Goal: Transaction & Acquisition: Purchase product/service

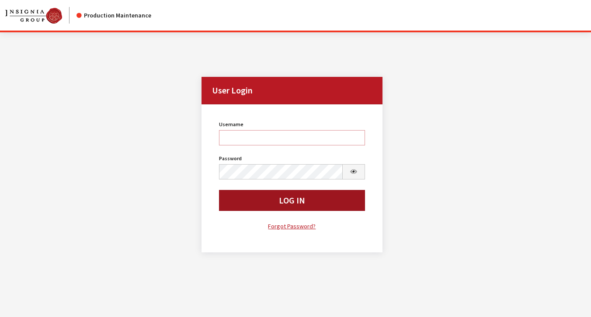
type input "rgoodwin"
click at [220, 207] on button "Log In" at bounding box center [292, 200] width 146 height 21
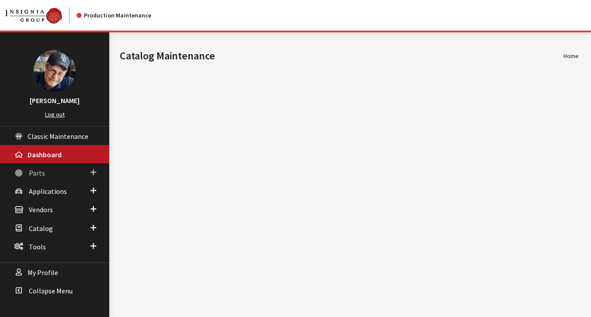
click at [37, 174] on span "Parts" at bounding box center [37, 173] width 16 height 9
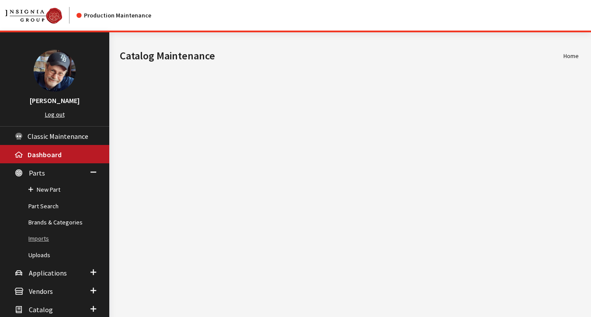
click at [38, 238] on link "Imports" at bounding box center [54, 239] width 109 height 16
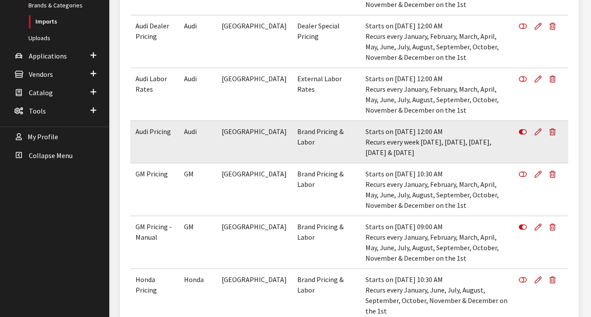
scroll to position [219, 0]
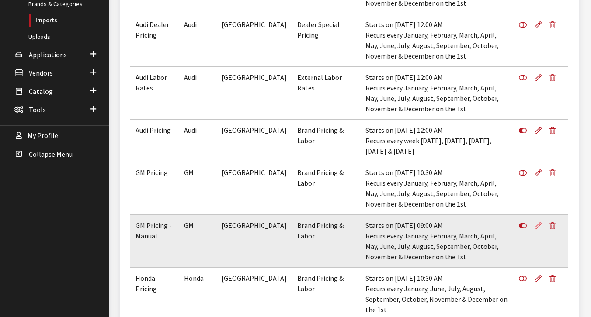
click at [537, 226] on icon at bounding box center [538, 226] width 7 height 7
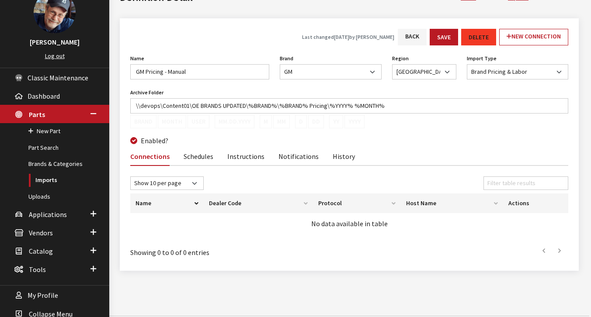
scroll to position [71, 0]
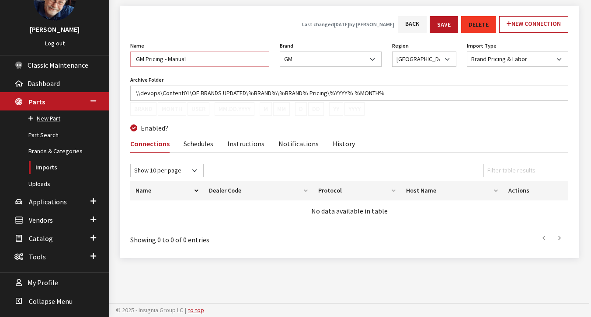
drag, startPoint x: 190, startPoint y: 60, endPoint x: 10, endPoint y: 112, distance: 187.6
click at [114, 61] on div "Modal title Cancel Yes OK Modal title OK Modal title Close Save Modal title Clo…" at bounding box center [349, 139] width 480 height 356
click at [302, 104] on button "D" at bounding box center [301, 109] width 12 height 14
type input "\\devops\Content01\OE BRANDS UPDATED\%BRAND%\%BRAND% Pricing\%YYYY% %MONTH%%D%"
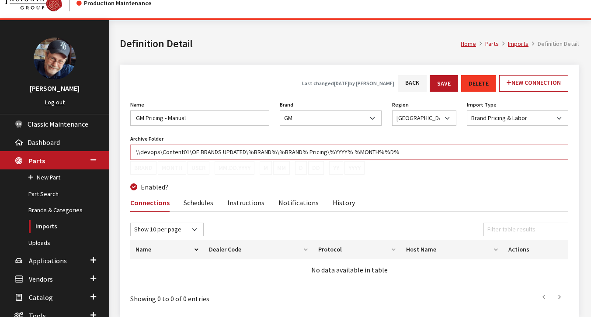
scroll to position [0, 0]
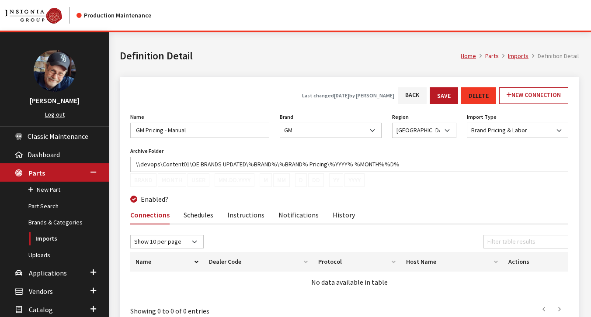
click at [198, 217] on link "Schedules" at bounding box center [199, 214] width 30 height 18
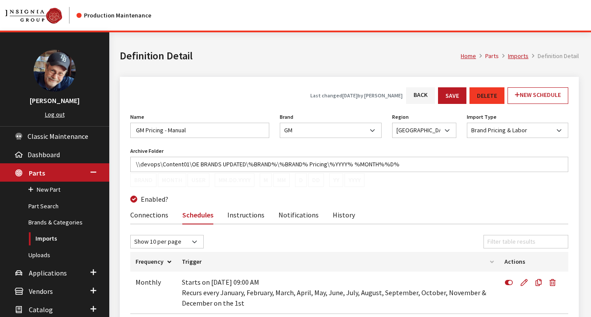
click at [524, 283] on icon at bounding box center [524, 283] width 7 height 7
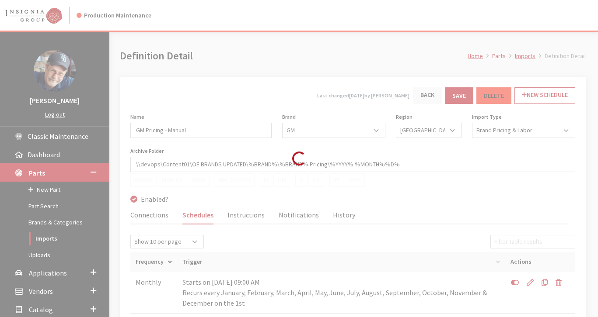
select select
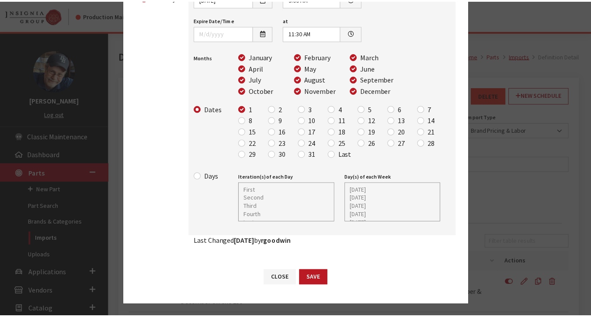
scroll to position [105, 0]
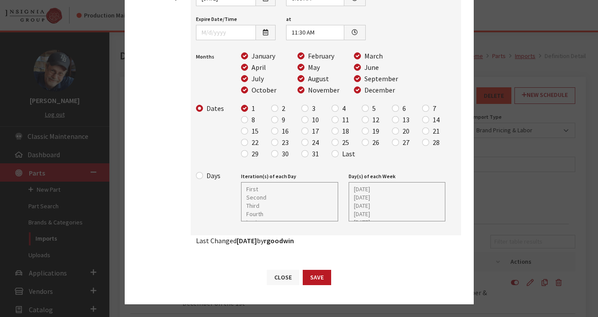
click at [281, 277] on button "Close" at bounding box center [283, 277] width 32 height 15
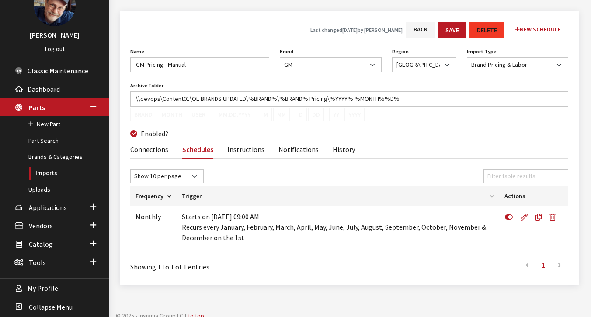
scroll to position [71, 0]
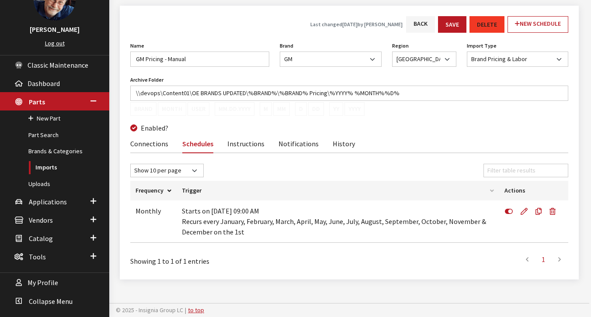
click at [230, 142] on link "Instructions" at bounding box center [245, 143] width 37 height 18
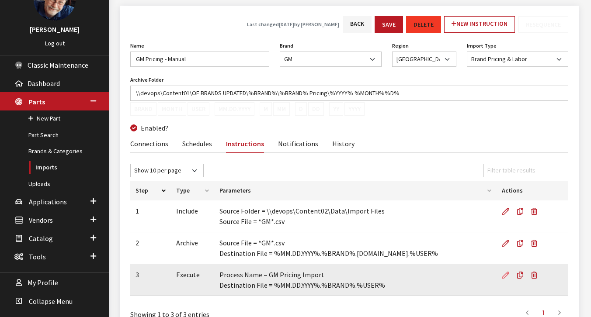
click at [504, 277] on icon at bounding box center [505, 275] width 7 height 7
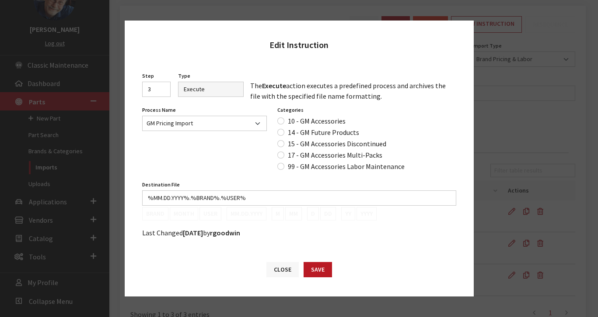
click at [276, 269] on button "Close" at bounding box center [282, 269] width 32 height 15
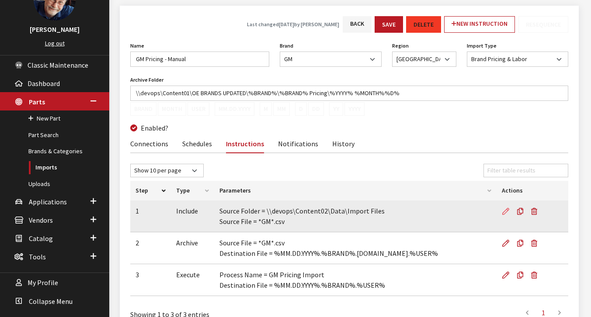
click at [507, 210] on icon at bounding box center [505, 212] width 7 height 7
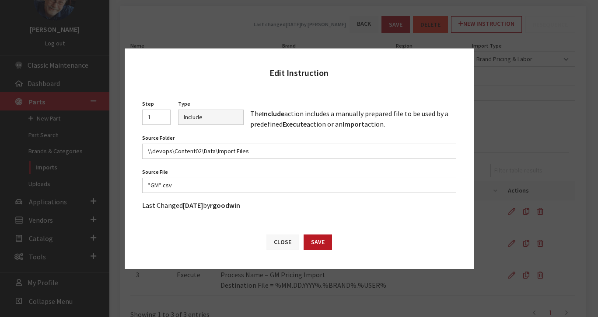
click at [281, 244] on button "Close" at bounding box center [282, 242] width 32 height 15
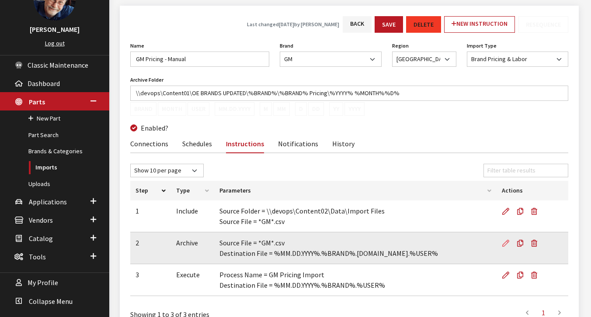
click at [504, 244] on icon at bounding box center [505, 243] width 7 height 7
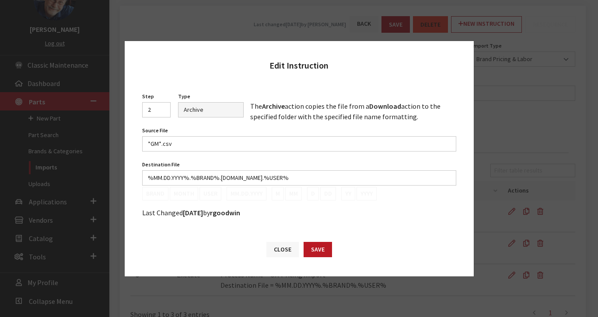
click at [279, 250] on button "Close" at bounding box center [282, 249] width 32 height 15
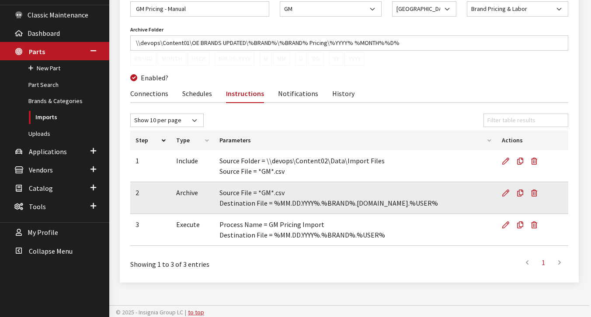
scroll to position [124, 0]
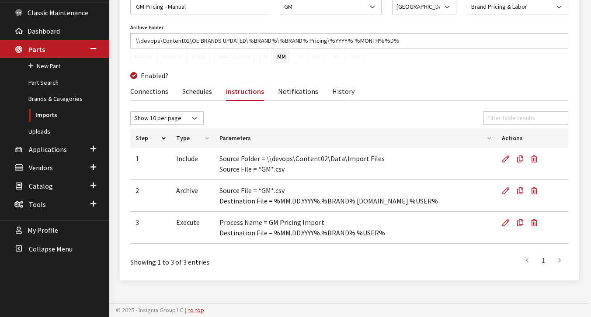
click at [290, 91] on link "Notifications" at bounding box center [298, 91] width 40 height 18
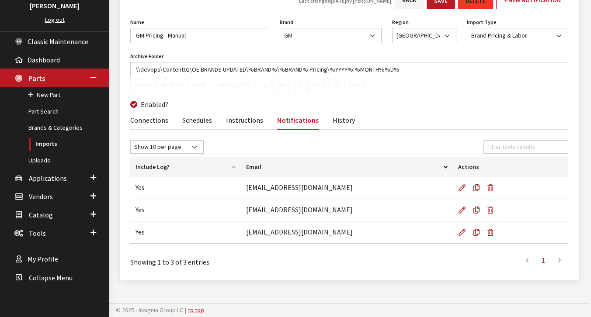
click at [190, 119] on link "Schedules" at bounding box center [197, 120] width 30 height 18
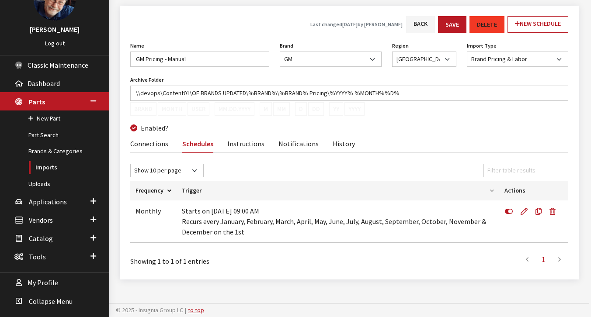
click at [336, 146] on link "History" at bounding box center [344, 143] width 22 height 18
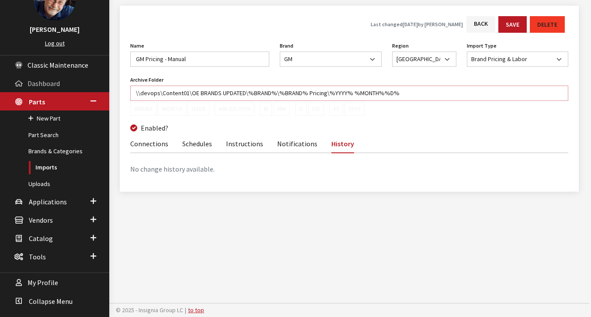
drag, startPoint x: 417, startPoint y: 94, endPoint x: 59, endPoint y: 81, distance: 358.3
click at [59, 81] on div "Ray Goodwin Log out Classic Maintenance Dashboard Parts New Part Part Search Br…" at bounding box center [292, 139] width 584 height 356
paste input "Pricing\%YYYY% %MONTH"
type input "\\devops\Content01\OE BRANDS UPDATED\%BRAND%\%BRAND% Pricing\%YYYY% Pricing\%YY…"
click at [512, 28] on button "Save" at bounding box center [512, 24] width 28 height 17
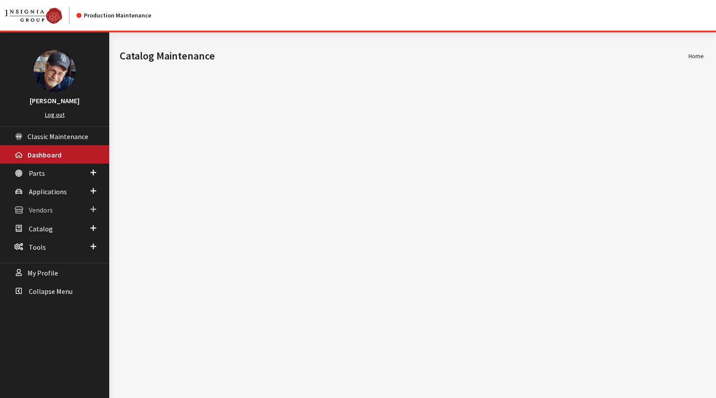
click at [45, 209] on span "Vendors" at bounding box center [41, 210] width 24 height 9
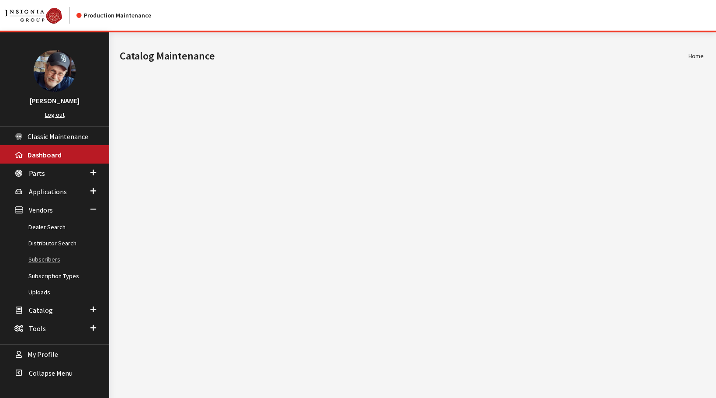
click at [52, 260] on link "Subscribers" at bounding box center [54, 259] width 109 height 16
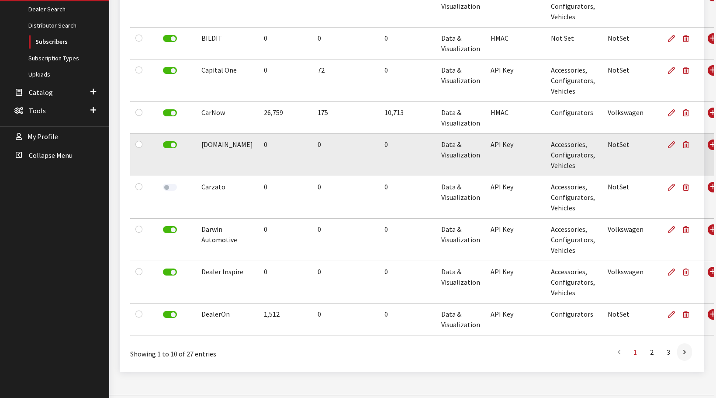
scroll to position [219, 0]
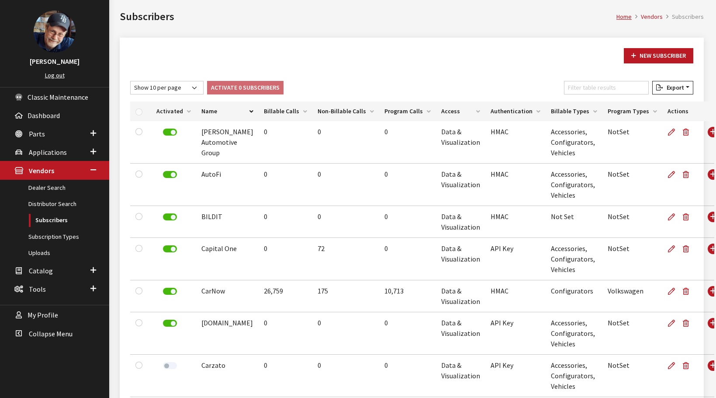
scroll to position [229, 0]
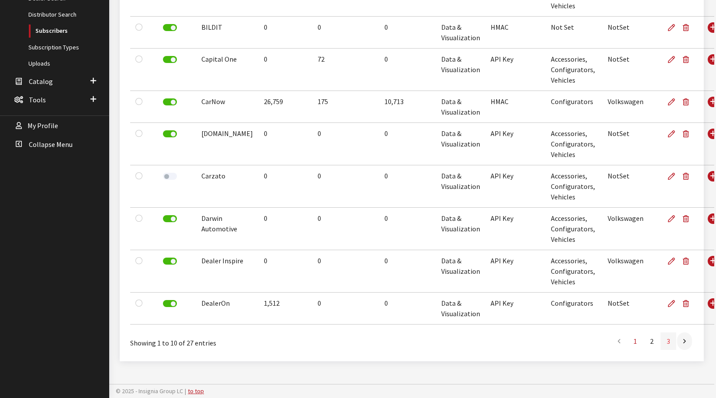
click at [668, 342] on link "3" at bounding box center [669, 340] width 16 height 17
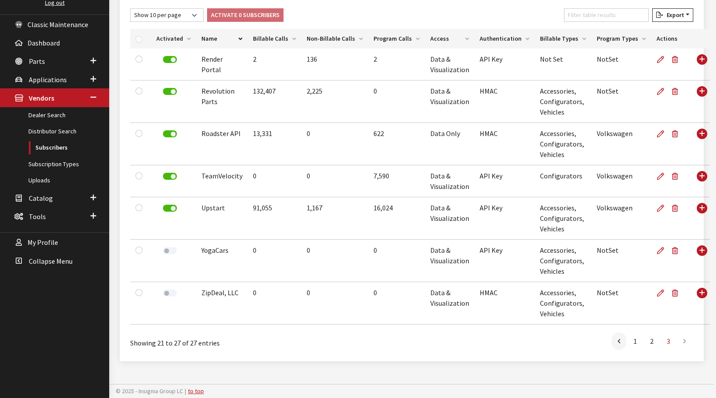
scroll to position [111, 0]
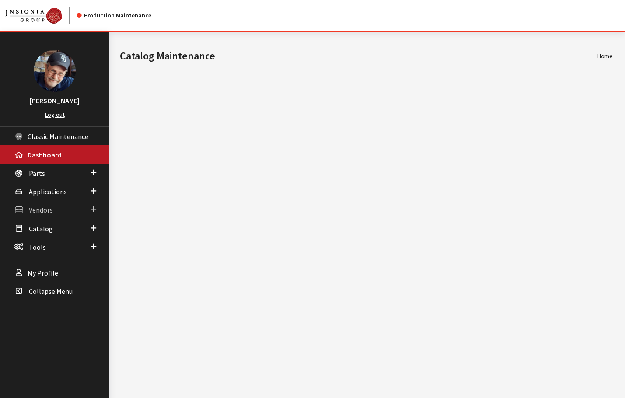
click at [41, 210] on span "Vendors" at bounding box center [41, 210] width 24 height 9
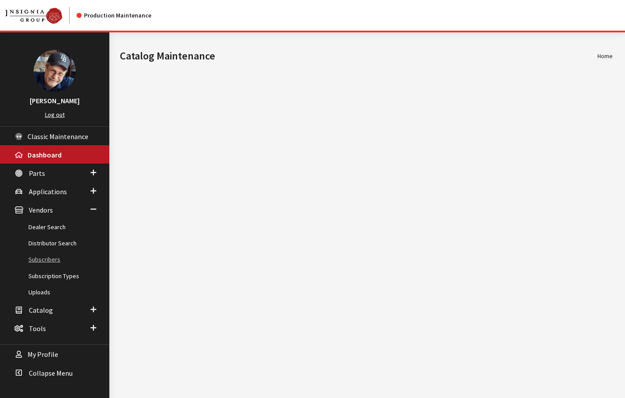
click at [33, 256] on link "Subscribers" at bounding box center [54, 259] width 109 height 16
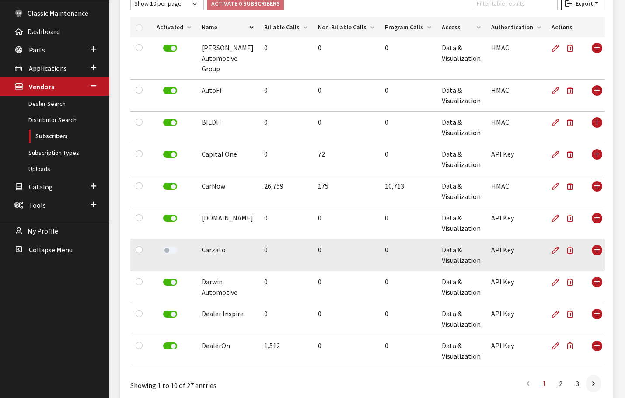
scroll to position [166, 0]
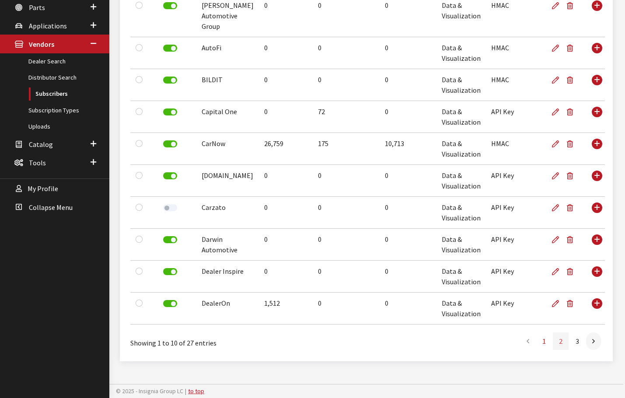
click at [564, 342] on link "2" at bounding box center [561, 340] width 16 height 17
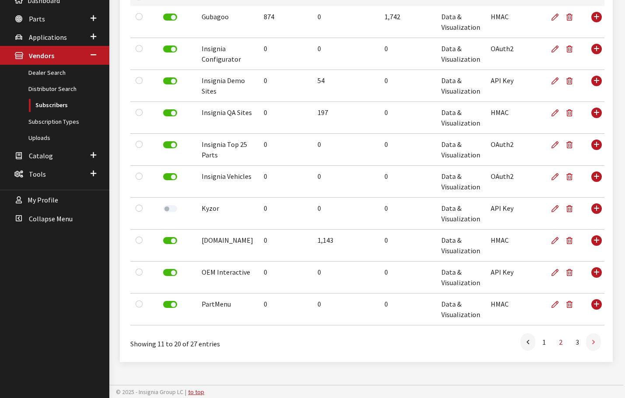
click at [593, 344] on icon at bounding box center [593, 342] width 3 height 7
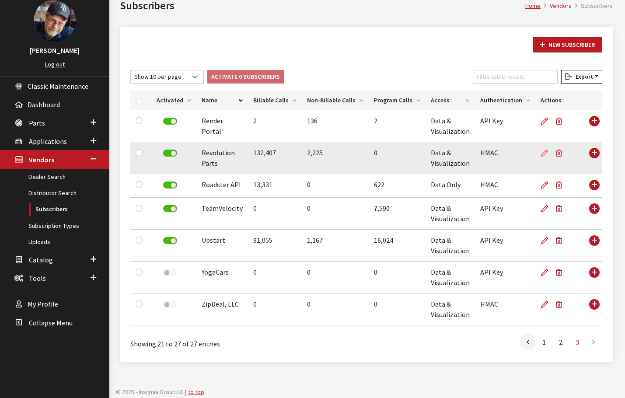
click at [541, 155] on icon at bounding box center [544, 153] width 7 height 7
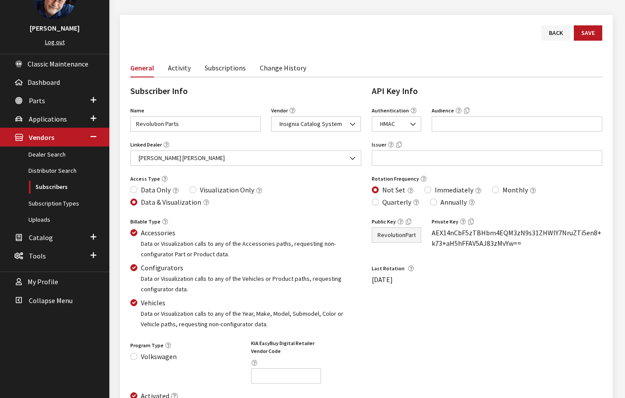
scroll to position [73, 0]
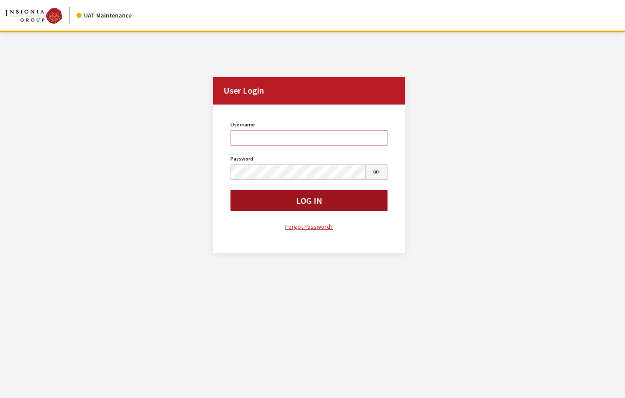
type input "rgoodwin"
click at [250, 201] on button "Log In" at bounding box center [308, 200] width 157 height 21
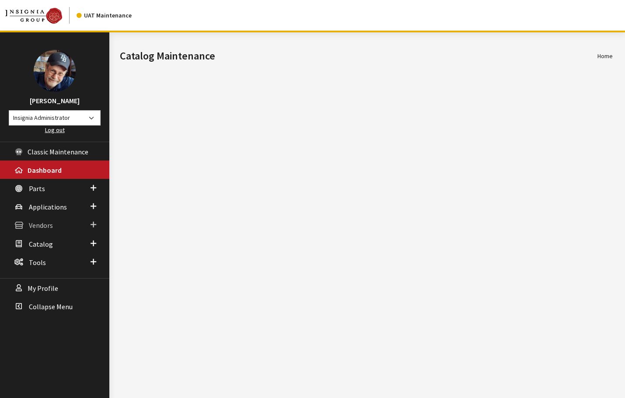
click at [35, 223] on span "Vendors" at bounding box center [41, 225] width 24 height 9
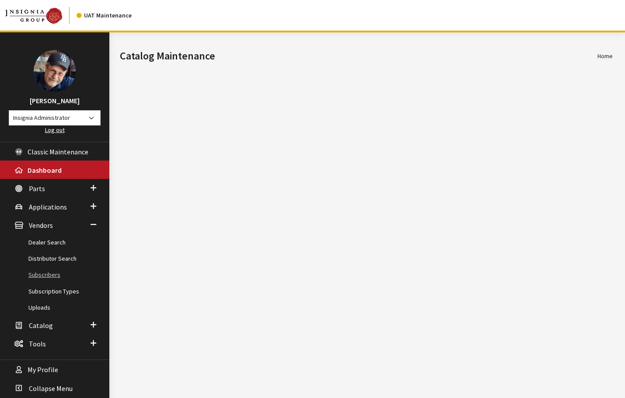
click at [42, 273] on link "Subscribers" at bounding box center [54, 275] width 109 height 16
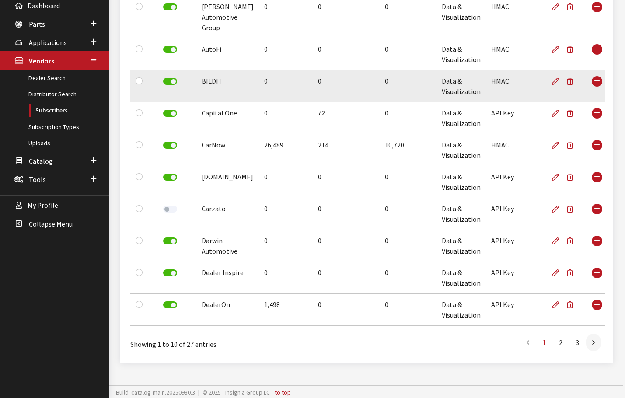
scroll to position [166, 0]
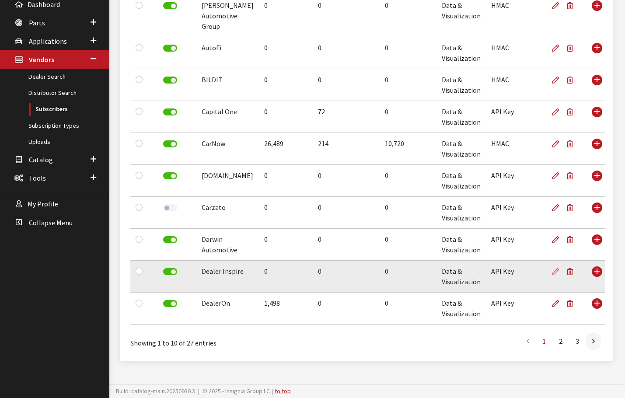
click at [552, 270] on icon at bounding box center [555, 271] width 7 height 7
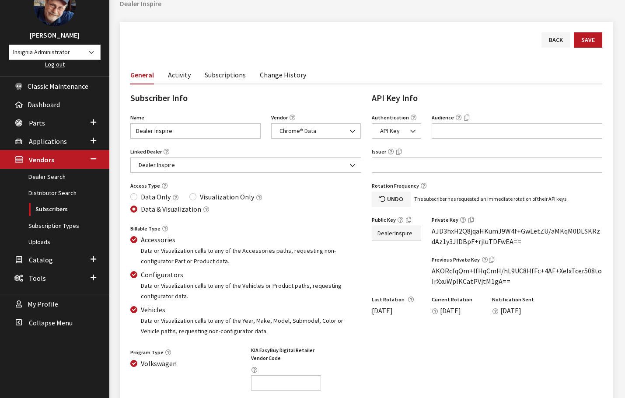
scroll to position [72, 0]
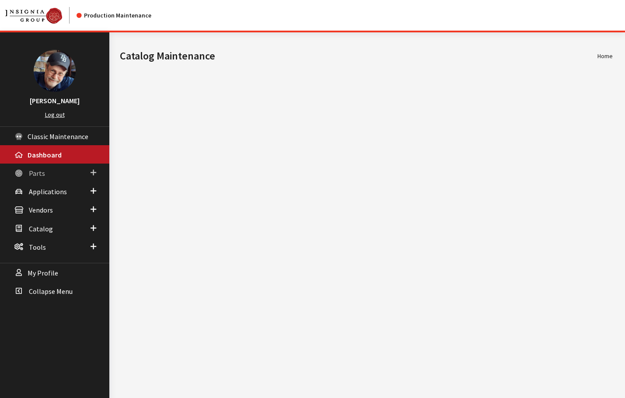
click at [37, 174] on span "Parts" at bounding box center [37, 173] width 16 height 9
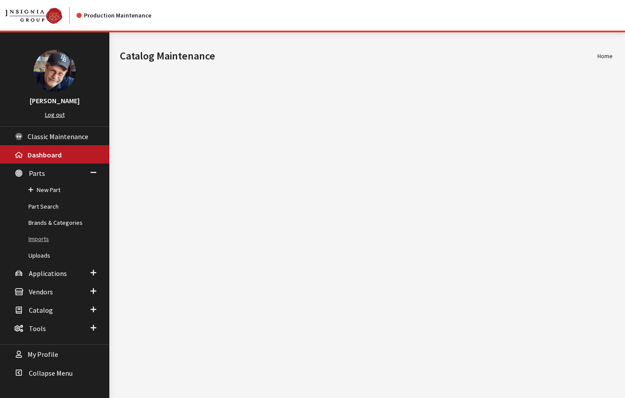
click at [40, 239] on link "Imports" at bounding box center [54, 239] width 109 height 16
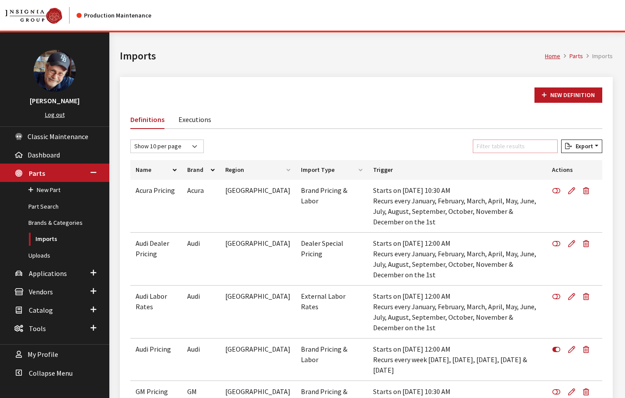
click at [505, 148] on input "Filter table results" at bounding box center [515, 146] width 85 height 14
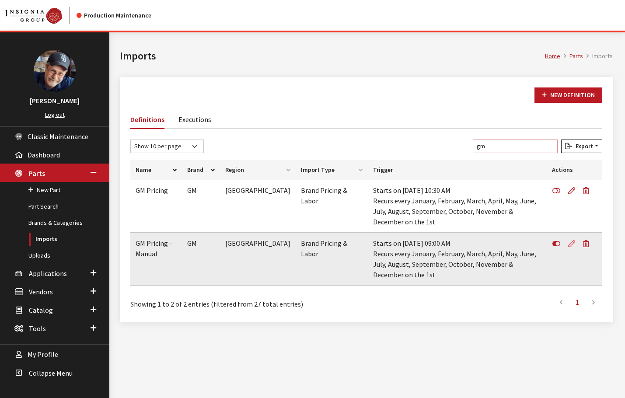
type input "gm"
click at [570, 240] on icon at bounding box center [571, 243] width 7 height 7
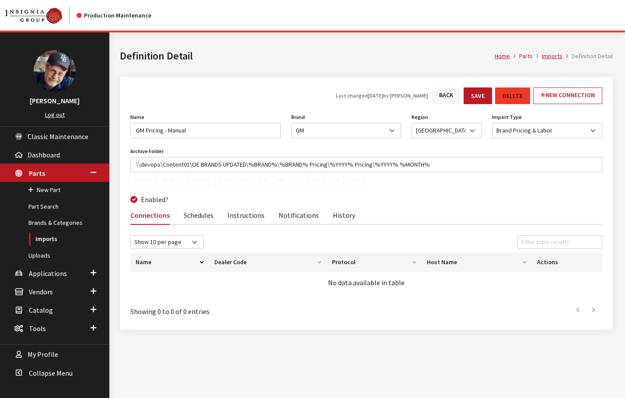
click at [199, 215] on link "Schedules" at bounding box center [199, 214] width 30 height 18
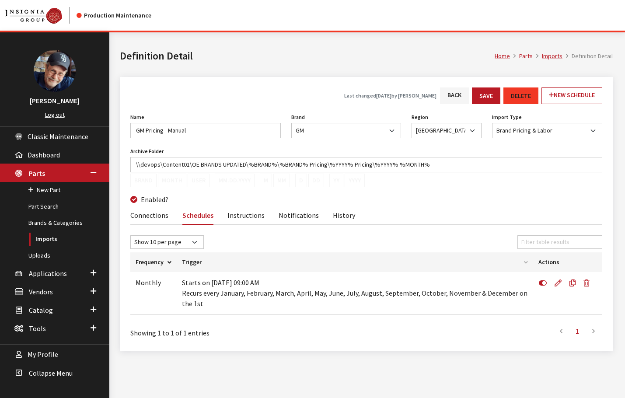
click at [247, 216] on link "Instructions" at bounding box center [245, 214] width 37 height 18
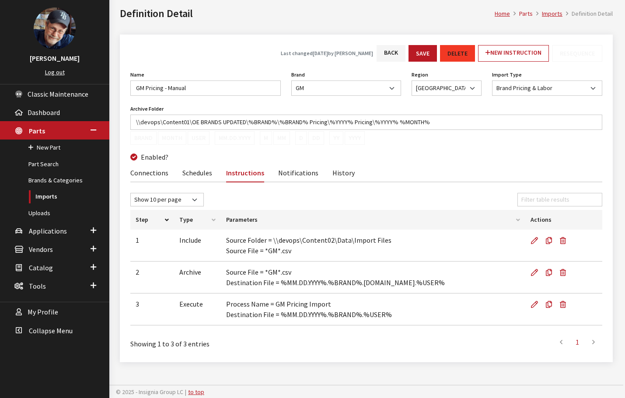
scroll to position [43, 0]
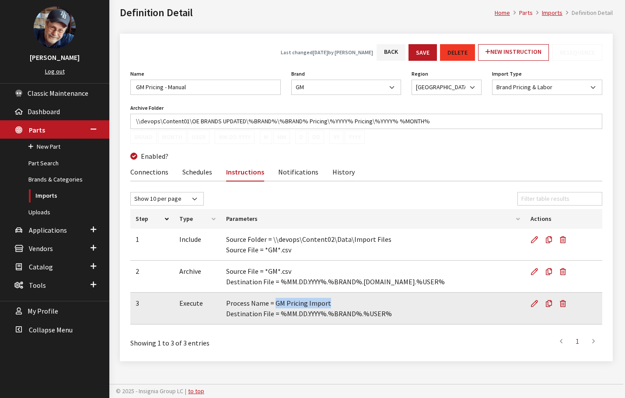
drag, startPoint x: 325, startPoint y: 304, endPoint x: 275, endPoint y: 305, distance: 49.9
click at [275, 305] on span "Process Name = GM Pricing Import Destination File = %MM.DD.YYYY%.%BRAND%.%USER%" at bounding box center [309, 308] width 166 height 19
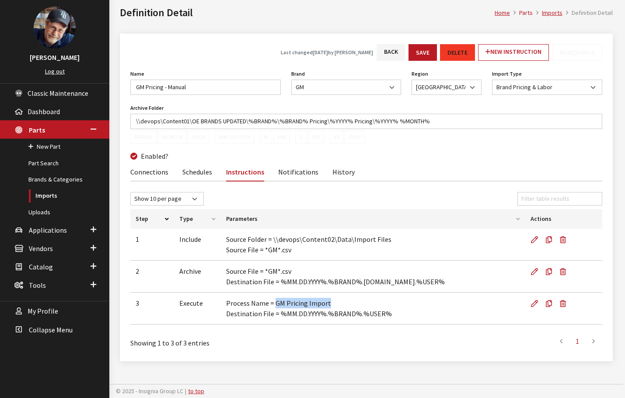
copy span "GM Pricing Import"
click at [44, 248] on span "Vendors" at bounding box center [41, 248] width 24 height 9
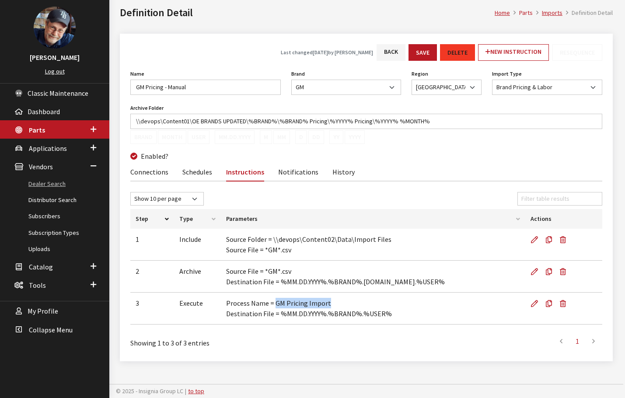
click at [44, 184] on link "Dealer Search" at bounding box center [54, 184] width 109 height 16
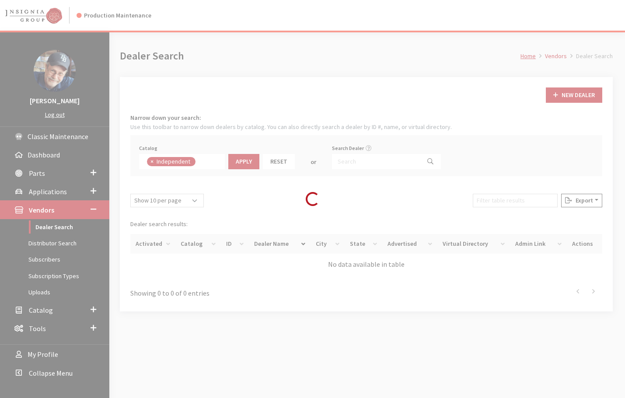
scroll to position [63, 0]
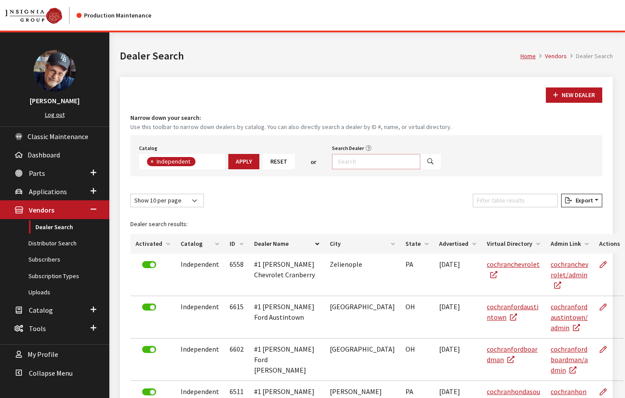
click at [346, 160] on input "Search Dealer" at bounding box center [376, 161] width 88 height 15
type input "bellvue"
select select
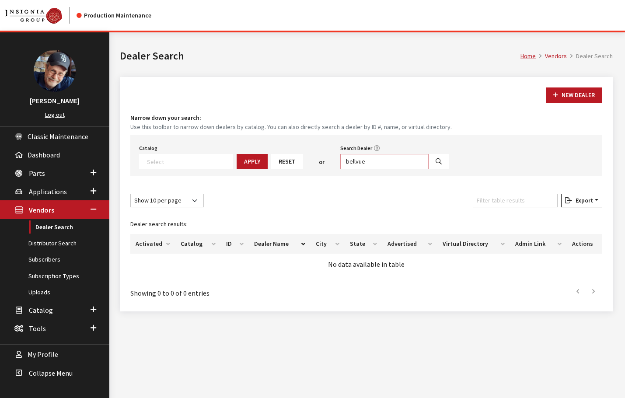
click at [345, 162] on input "bellvue" at bounding box center [384, 161] width 88 height 15
type input "bellevue"
click at [435, 163] on icon "Search" at bounding box center [438, 162] width 6 height 6
select select
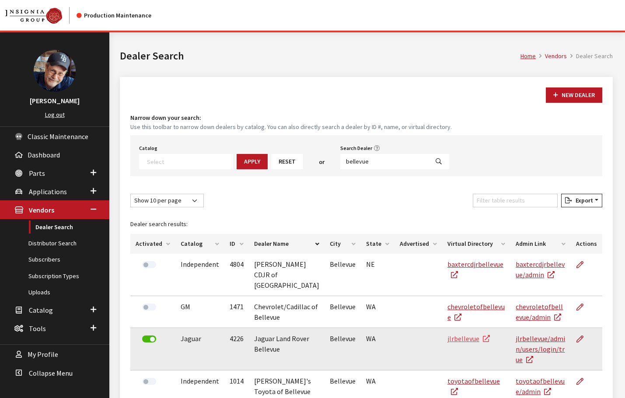
click at [448, 334] on link "jlrbellevue" at bounding box center [468, 338] width 42 height 9
click at [518, 338] on link "jlrbellevue/admin/users/login/true" at bounding box center [539, 349] width 49 height 30
click at [447, 334] on link "jlrbellevue" at bounding box center [468, 338] width 42 height 9
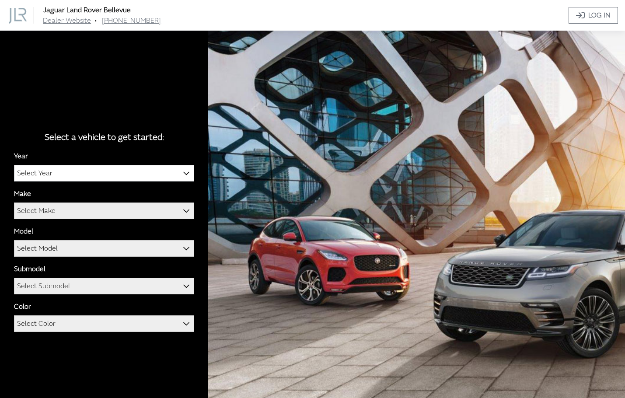
click at [65, 171] on span "Select Year" at bounding box center [103, 173] width 179 height 16
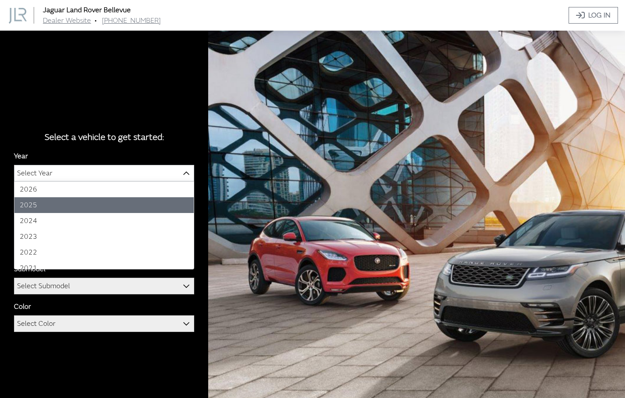
select select "43"
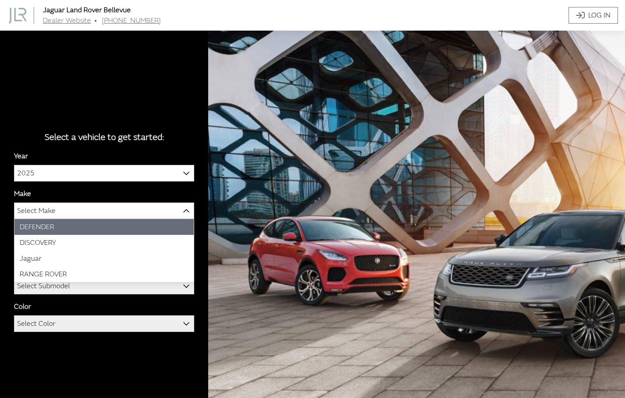
drag, startPoint x: 51, startPoint y: 210, endPoint x: 55, endPoint y: 243, distance: 33.9
click at [52, 212] on span "Select Make" at bounding box center [36, 211] width 38 height 16
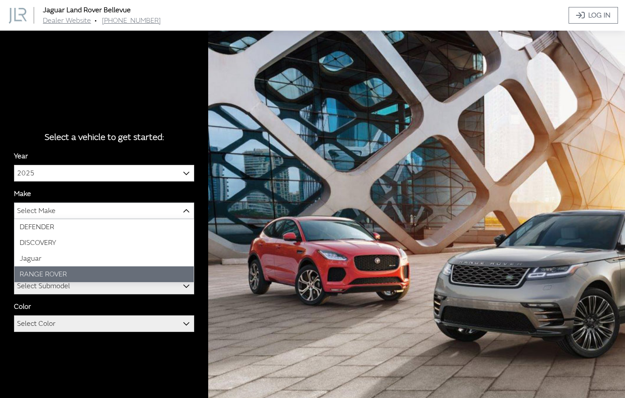
select select "66"
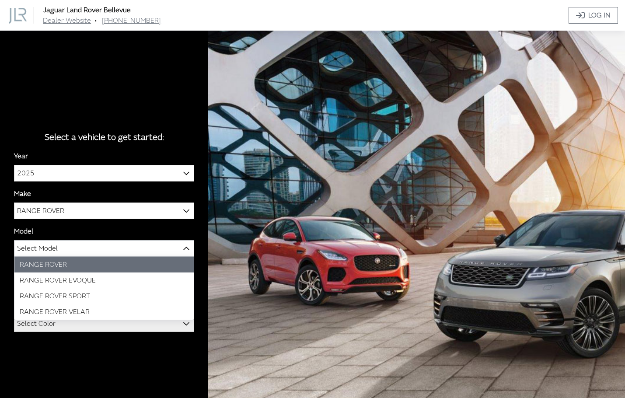
click at [52, 252] on span "Select Model" at bounding box center [37, 248] width 41 height 16
select select "1348"
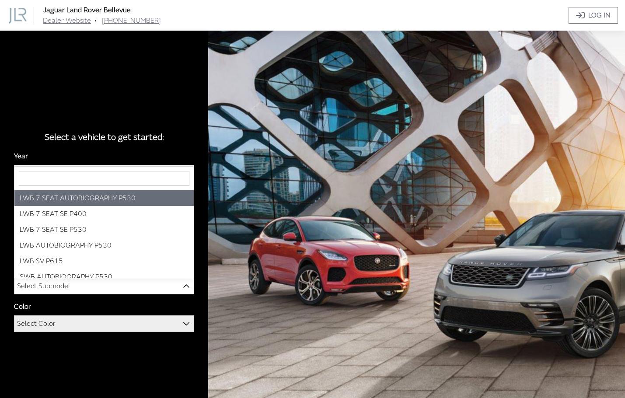
click at [62, 282] on span "Select Submodel" at bounding box center [43, 286] width 53 height 16
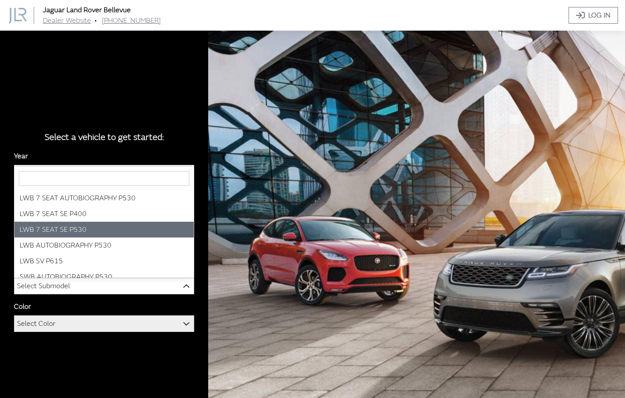
select select "3885"
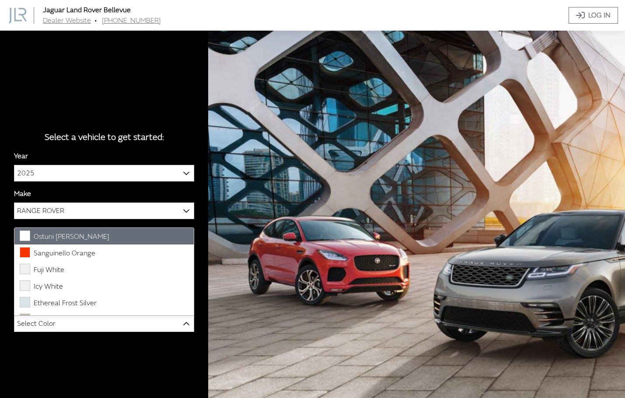
click at [108, 324] on span "Select Color" at bounding box center [103, 324] width 179 height 16
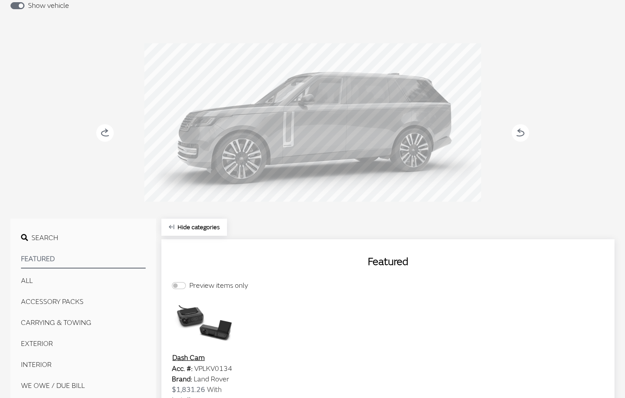
scroll to position [72, 0]
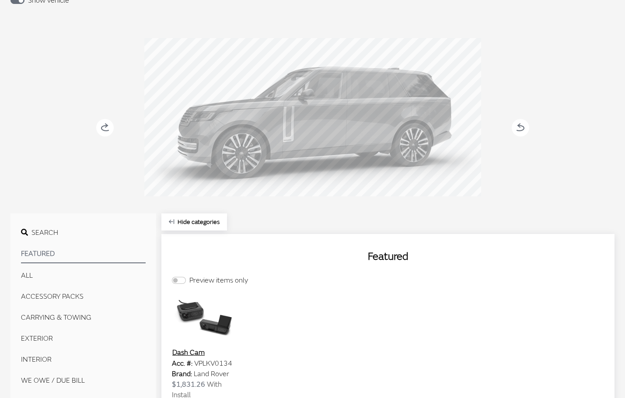
click at [44, 337] on button "EXTERIOR" at bounding box center [83, 338] width 125 height 17
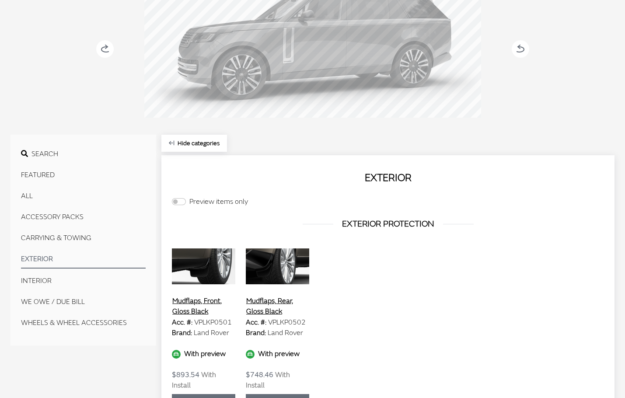
scroll to position [217, 0]
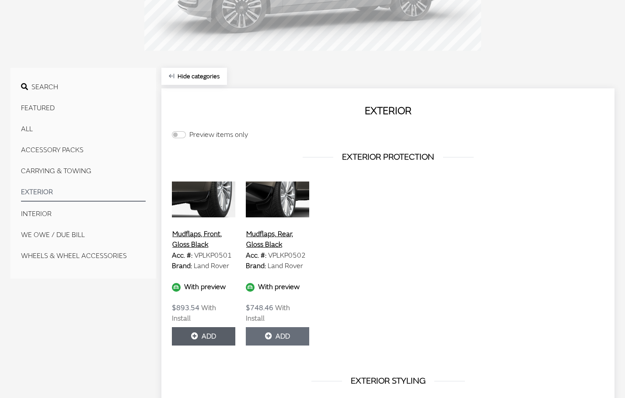
click at [221, 327] on button "Add" at bounding box center [203, 336] width 63 height 18
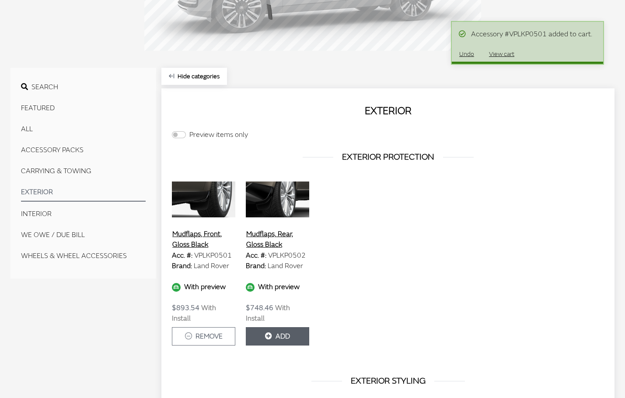
click at [279, 328] on button "Add" at bounding box center [277, 336] width 63 height 18
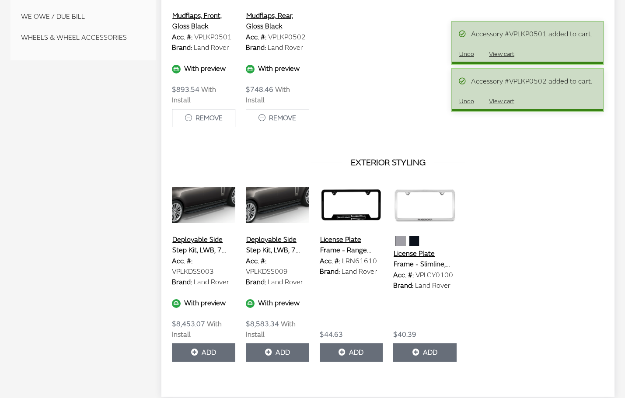
scroll to position [436, 0]
click at [216, 344] on button "Add" at bounding box center [203, 352] width 63 height 18
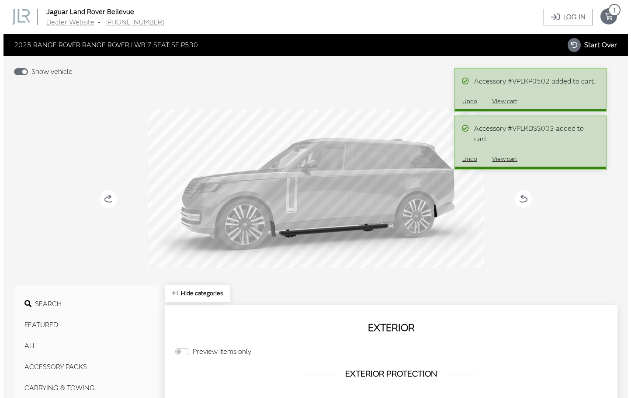
scroll to position [0, 0]
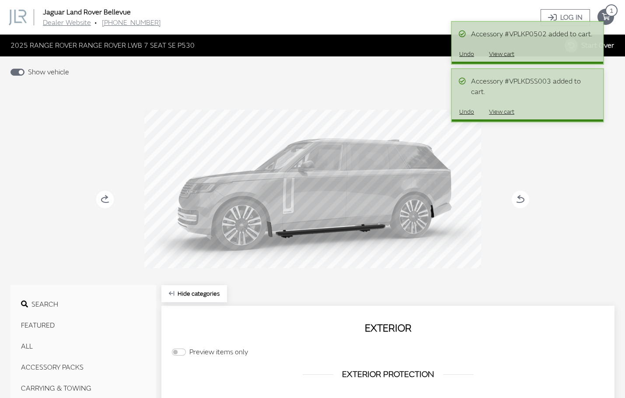
click at [610, 19] on icon "your cart" at bounding box center [605, 17] width 17 height 7
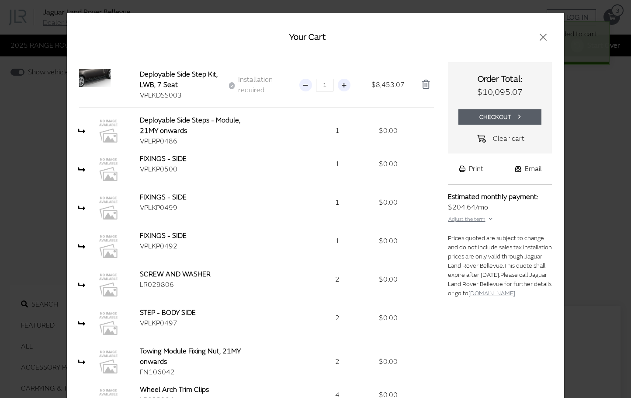
click at [490, 118] on button "Checkout" at bounding box center [500, 116] width 83 height 15
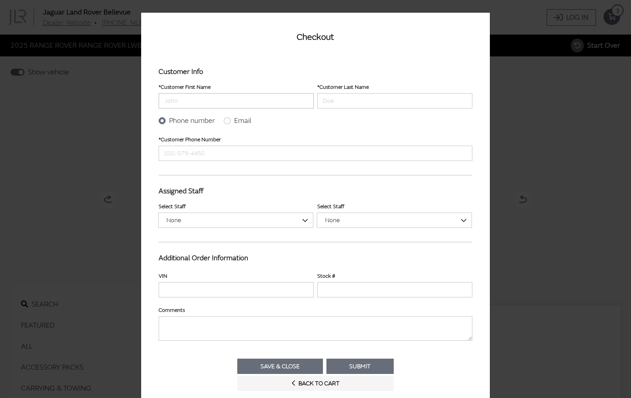
click at [188, 104] on input "Customer First Name" at bounding box center [236, 100] width 155 height 15
type input "[PERSON_NAME]"
type input "[PHONE_NUMBER]"
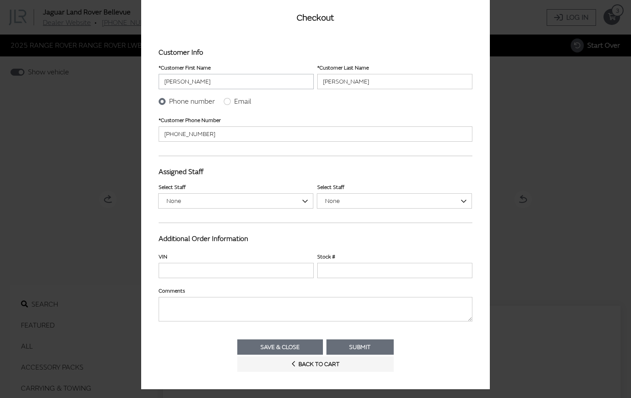
scroll to position [23, 0]
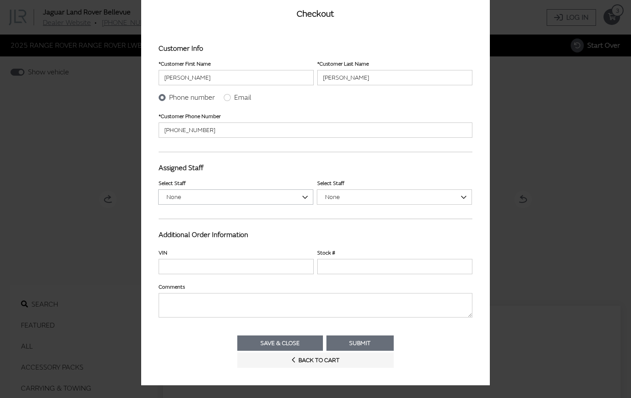
click at [185, 195] on span "None" at bounding box center [236, 196] width 144 height 9
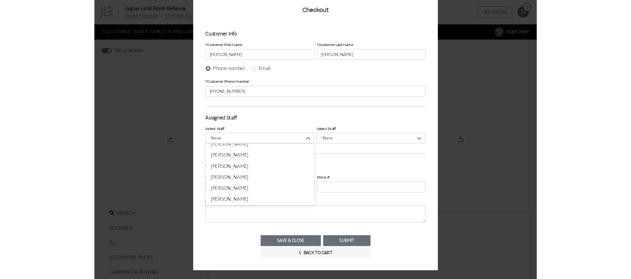
scroll to position [72, 0]
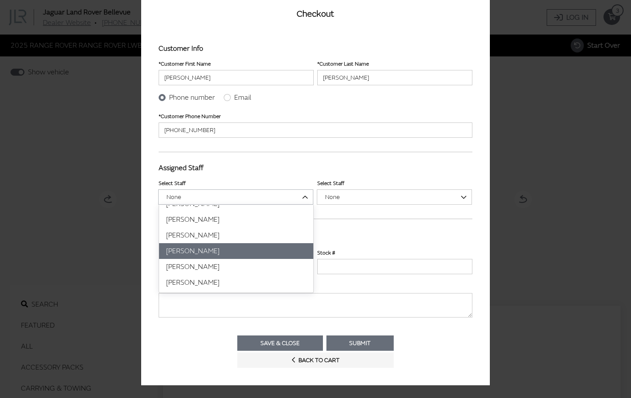
select select "1449514"
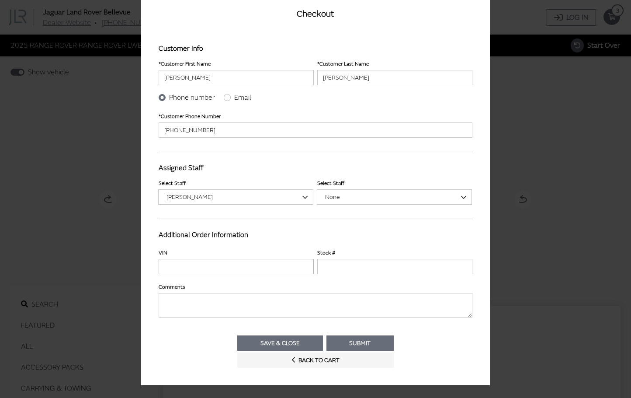
click at [256, 267] on input "VIN" at bounding box center [236, 266] width 155 height 15
type input "5XYKT4A67FG657715"
click at [331, 267] on input "Stock #" at bounding box center [394, 266] width 155 height 15
type input "STK-G657715"
click at [197, 303] on textarea "Comments" at bounding box center [316, 305] width 314 height 24
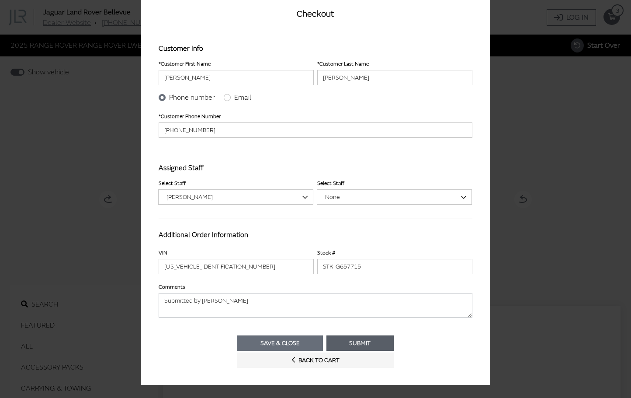
type textarea "Submitted by Ray"
click at [364, 341] on button "Submit" at bounding box center [361, 342] width 68 height 15
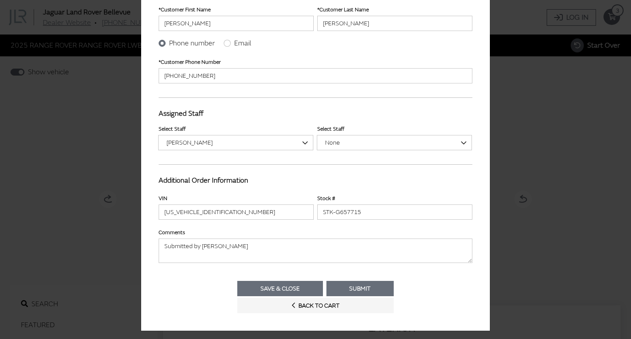
scroll to position [82, 0]
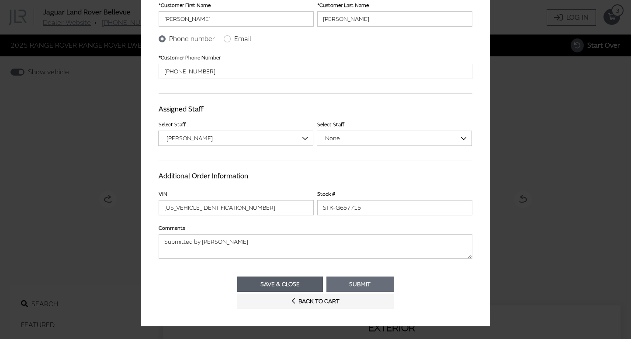
click at [265, 282] on button "Save & Close" at bounding box center [280, 284] width 86 height 15
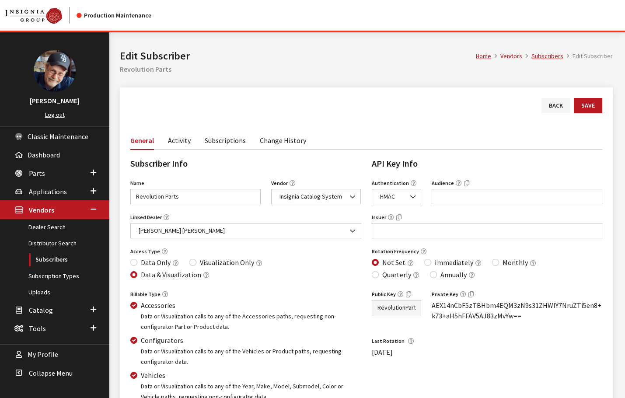
scroll to position [73, 0]
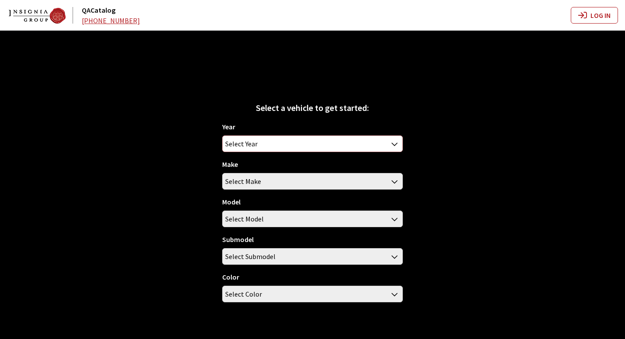
click at [259, 143] on span "Select Year" at bounding box center [312, 144] width 179 height 16
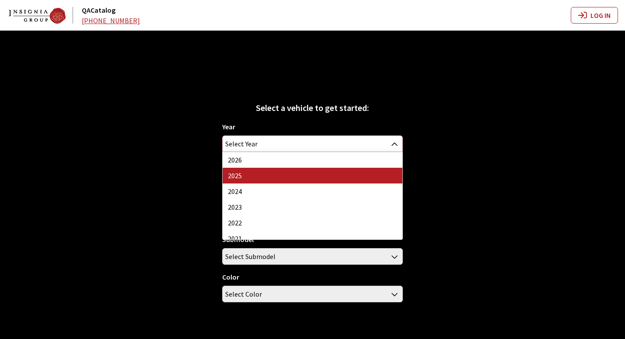
select select "43"
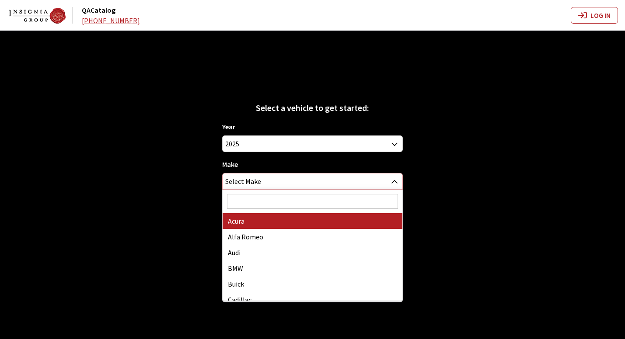
click at [255, 180] on span "Select Make" at bounding box center [243, 182] width 36 height 16
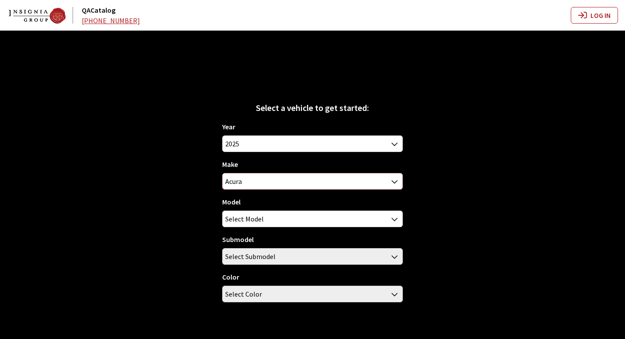
select select "22"
click at [257, 222] on span "Select Model" at bounding box center [244, 219] width 38 height 16
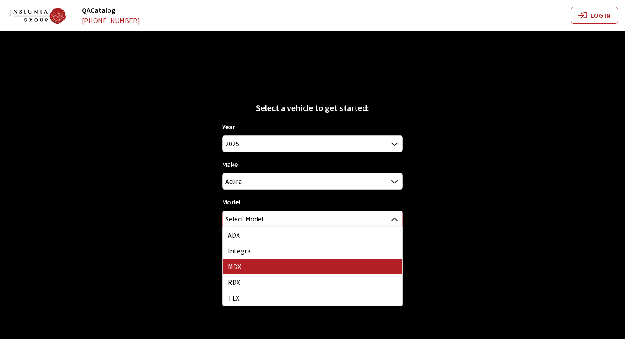
select select "264"
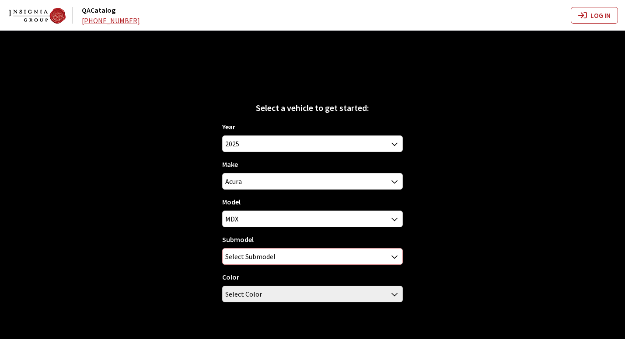
click at [257, 258] on span "Select Submodel" at bounding box center [250, 257] width 50 height 16
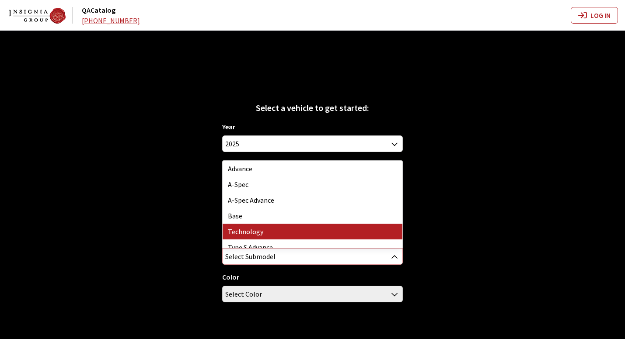
select select "1660"
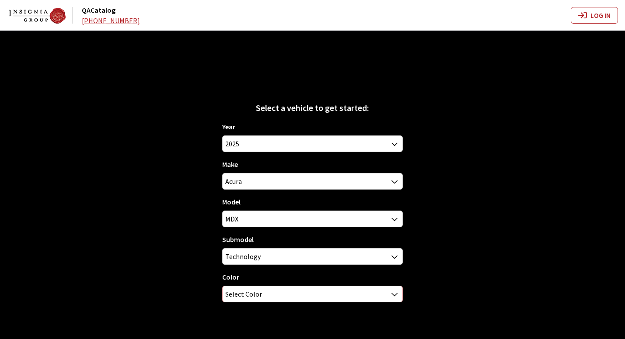
click at [259, 293] on span "Select Color" at bounding box center [243, 294] width 37 height 16
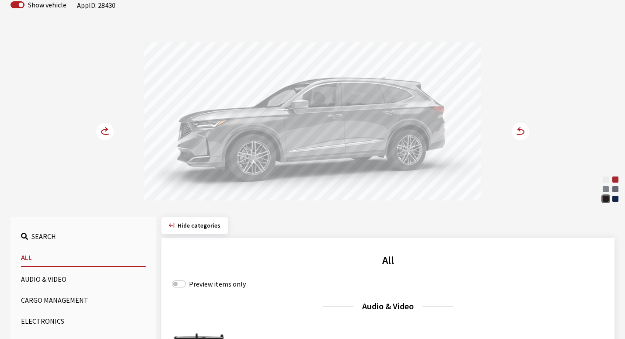
scroll to position [218, 0]
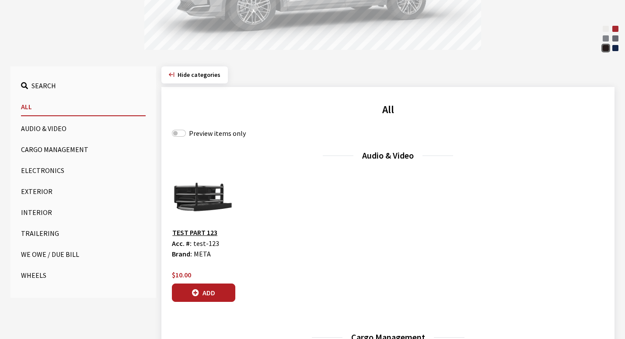
click at [39, 189] on button "Exterior" at bounding box center [83, 191] width 125 height 17
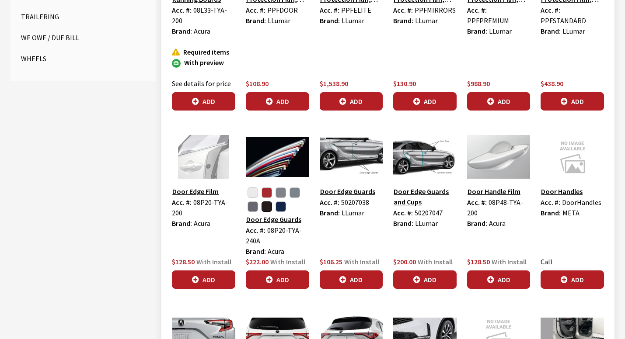
scroll to position [435, 0]
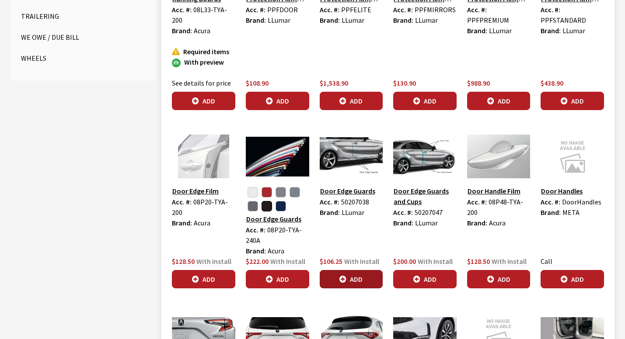
click at [357, 273] on button "Add" at bounding box center [351, 279] width 63 height 18
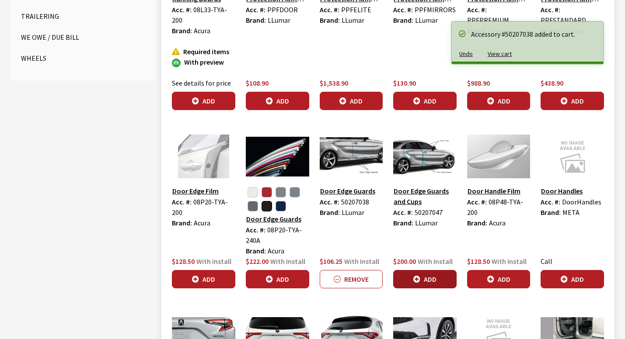
click at [430, 272] on button "Add" at bounding box center [424, 279] width 63 height 18
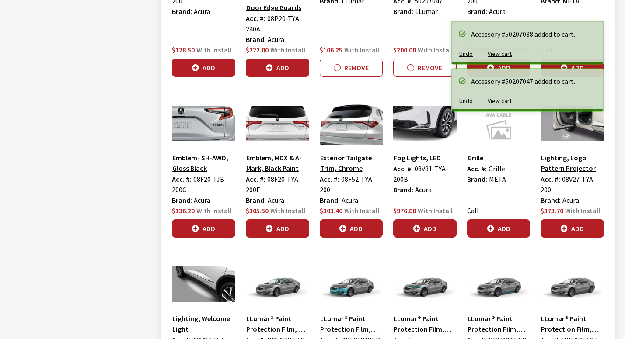
scroll to position [654, 0]
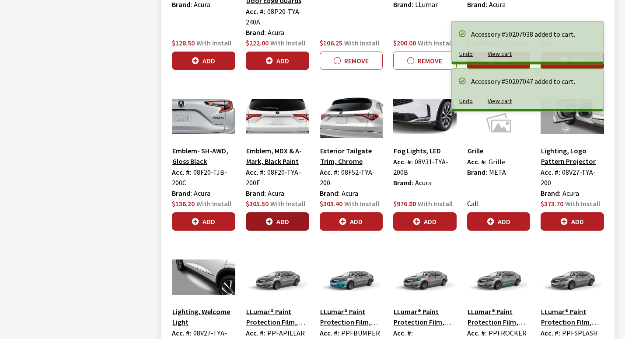
drag, startPoint x: 287, startPoint y: 211, endPoint x: 321, endPoint y: 214, distance: 33.8
click at [287, 212] on button "Add" at bounding box center [277, 221] width 63 height 18
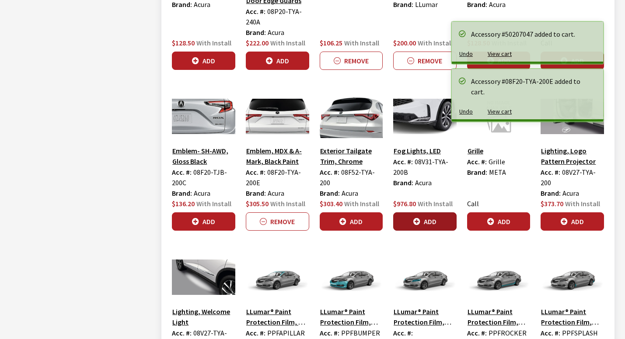
click at [442, 212] on button "Add" at bounding box center [424, 221] width 63 height 18
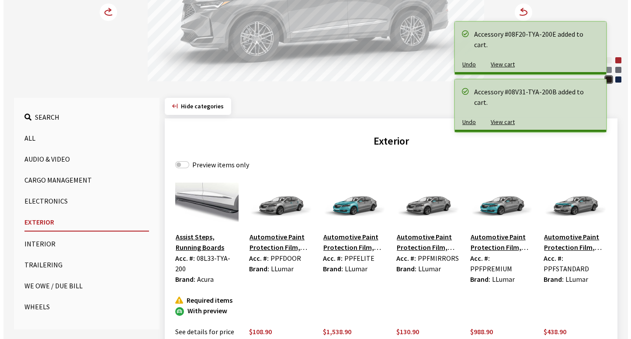
scroll to position [0, 0]
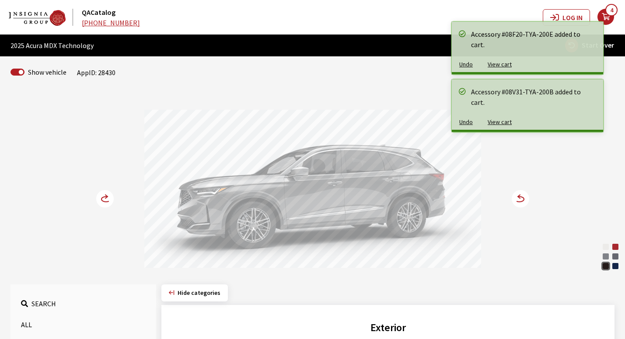
click at [608, 19] on icon "your cart" at bounding box center [605, 17] width 17 height 7
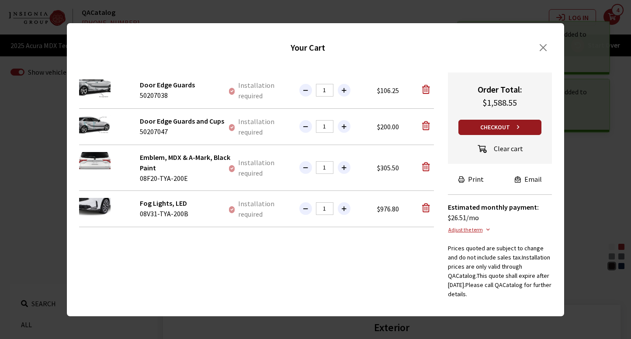
click at [490, 129] on button "Checkout" at bounding box center [500, 127] width 83 height 15
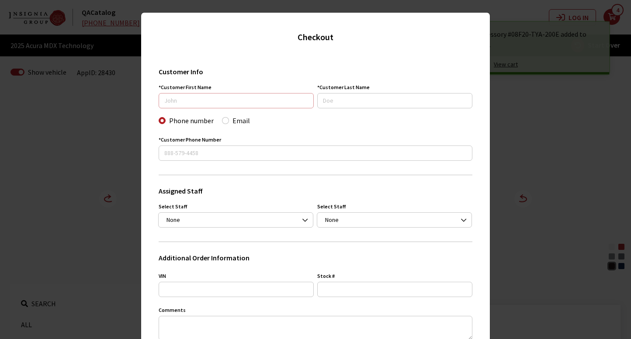
click at [216, 101] on input "Customer First Name" at bounding box center [236, 100] width 155 height 15
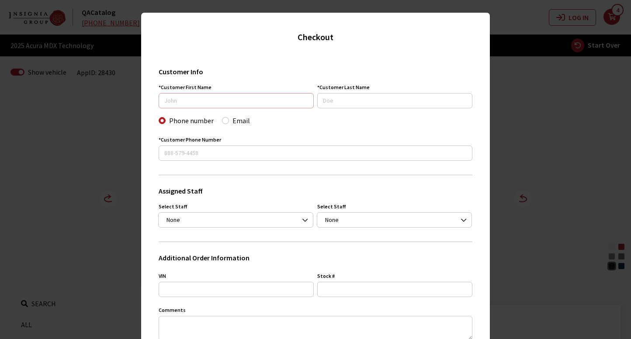
type input "[PERSON_NAME]"
type input "[PHONE_NUMBER]"
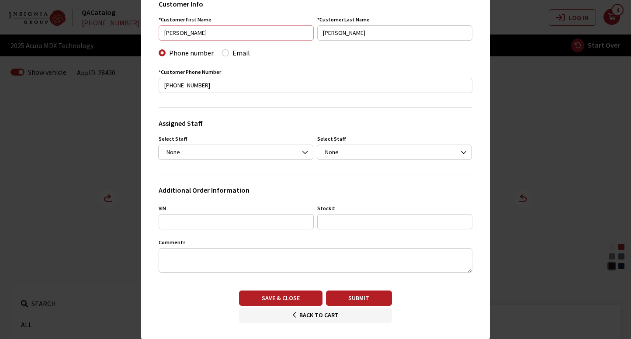
scroll to position [72, 0]
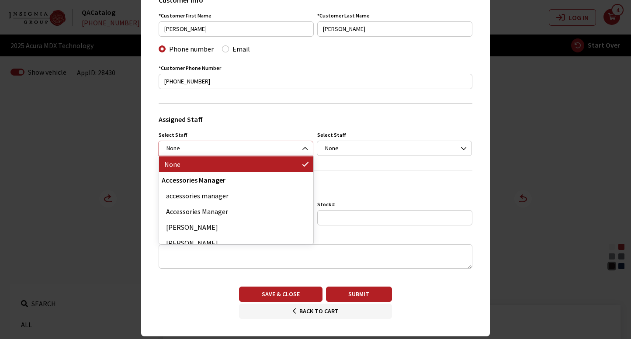
click at [178, 148] on span "None" at bounding box center [236, 148] width 144 height 9
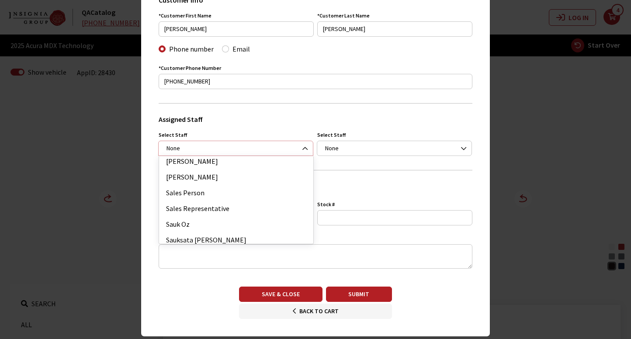
scroll to position [146, 0]
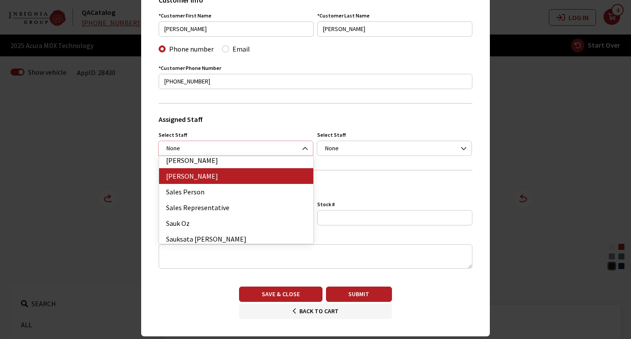
select select "1415387"
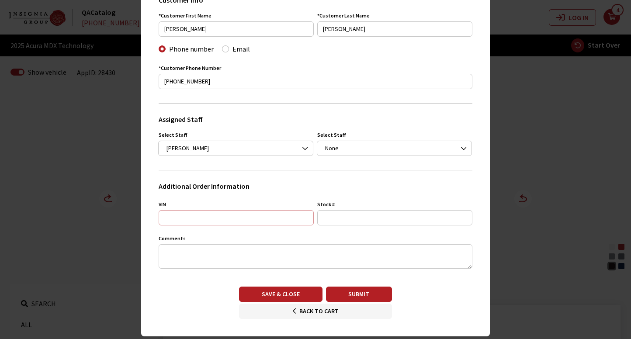
click at [198, 219] on input "VIN" at bounding box center [236, 217] width 155 height 15
type input "VIN-12345"
click at [346, 219] on input "Stock #" at bounding box center [394, 217] width 155 height 15
type input "STK-12345"
click at [263, 256] on textarea "Comments" at bounding box center [316, 256] width 314 height 24
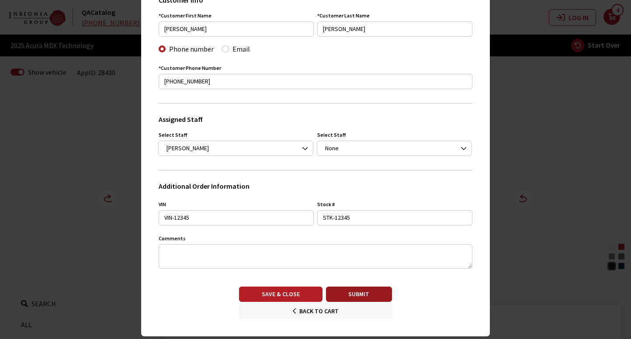
click at [368, 295] on button "Submit" at bounding box center [359, 294] width 66 height 15
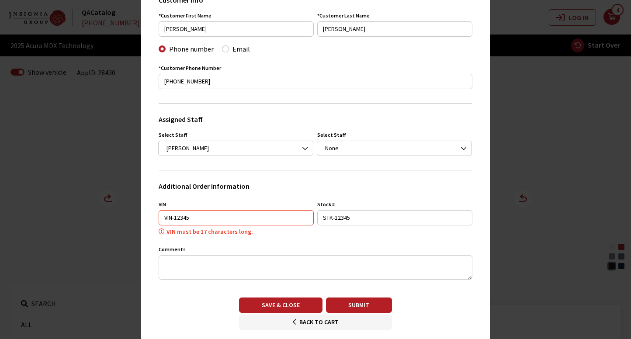
click at [216, 219] on input "VIN-12345" at bounding box center [236, 217] width 155 height 15
drag, startPoint x: 219, startPoint y: 219, endPoint x: 204, endPoint y: 225, distance: 15.8
click at [171, 221] on input "VIN-12345-1234567" at bounding box center [236, 217] width 155 height 15
type input "VIN-12345-1234567"
click at [341, 216] on input "STK-12345" at bounding box center [394, 217] width 155 height 15
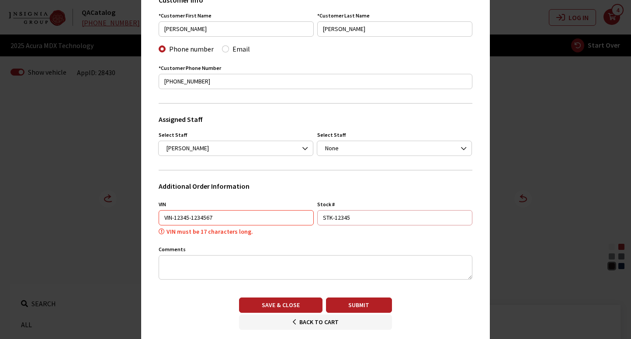
click at [341, 216] on input "STK-12345" at bounding box center [394, 217] width 155 height 15
paste input "-1234567"
type input "STK-12345-1234567"
click at [357, 306] on button "Submit" at bounding box center [359, 305] width 66 height 15
click at [172, 218] on input "VIN-12345-1234567" at bounding box center [236, 217] width 155 height 15
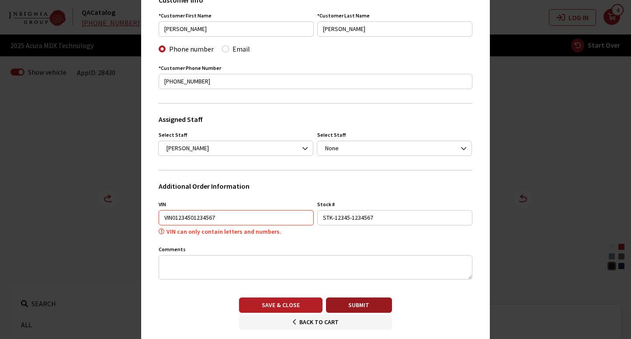
type input "VIN01234501234567"
click at [353, 305] on button "Submit" at bounding box center [359, 305] width 66 height 15
click at [166, 218] on input "VIN01234501234567" at bounding box center [236, 217] width 155 height 15
type input "00001234501234567"
click at [351, 306] on button "Submit" at bounding box center [359, 305] width 66 height 15
